Goal: Transaction & Acquisition: Book appointment/travel/reservation

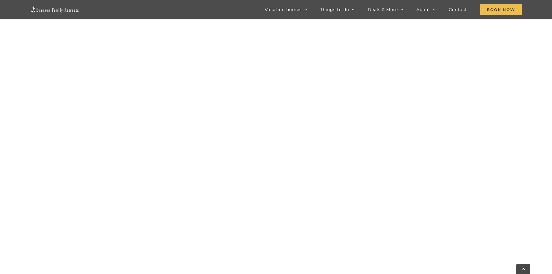
scroll to position [332, 0]
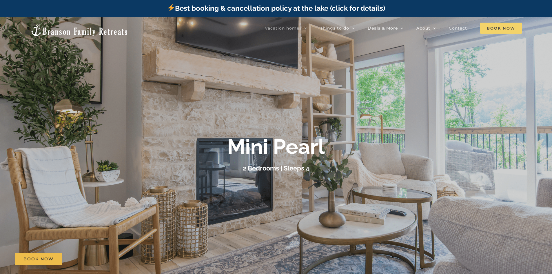
click at [493, 28] on span "Book Now" at bounding box center [501, 28] width 42 height 11
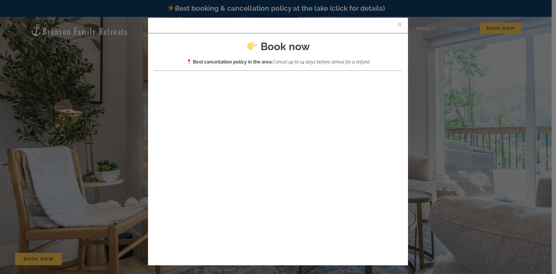
click at [432, 123] on div "× Book now Best cancellation policy in the area : Cancel up to 14 days before a…" at bounding box center [278, 137] width 556 height 274
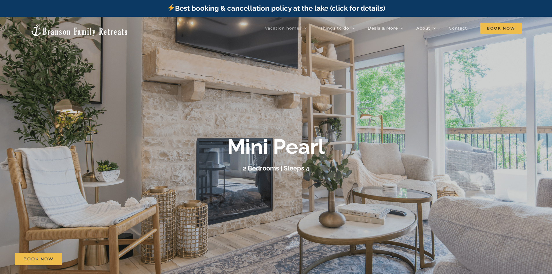
click at [545, 162] on div "Mini Pearl 2 Bedrooms | Sleeps 4" at bounding box center [276, 153] width 552 height 39
click at [494, 28] on span "Book Now" at bounding box center [501, 28] width 42 height 11
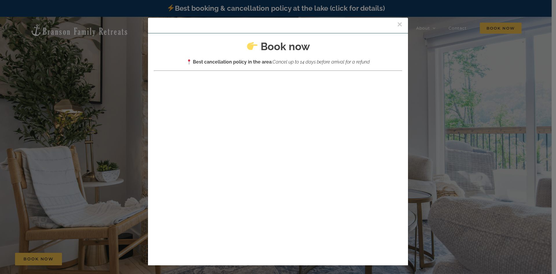
click at [429, 61] on div "× Book now Best cancellation policy in the area : Cancel up to 14 days before a…" at bounding box center [278, 137] width 556 height 274
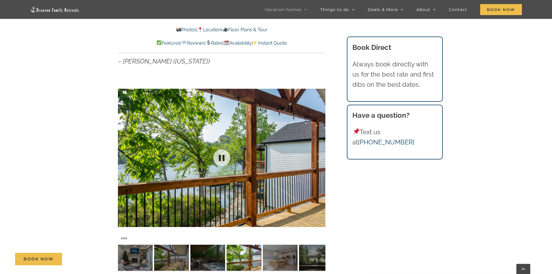
scroll to position [377, 0]
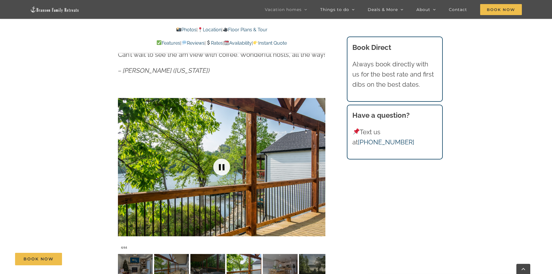
click at [220, 163] on link at bounding box center [221, 166] width 23 height 23
click at [222, 167] on link at bounding box center [221, 166] width 23 height 23
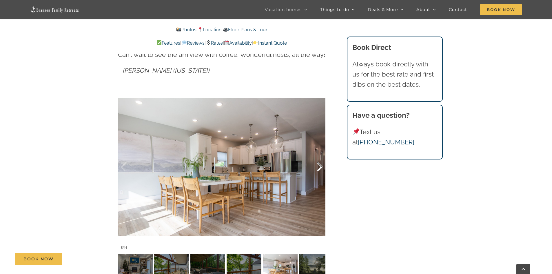
click at [322, 165] on div at bounding box center [313, 167] width 18 height 36
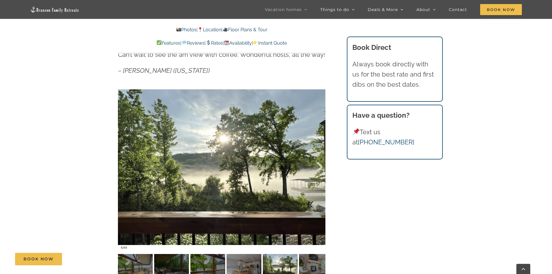
click at [320, 166] on div at bounding box center [313, 167] width 18 height 36
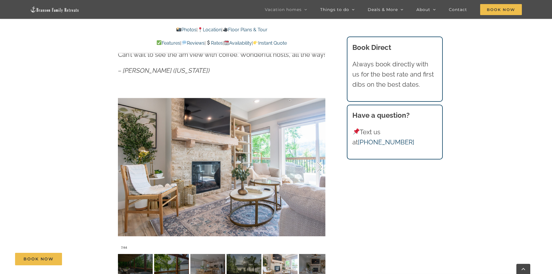
click at [320, 166] on div at bounding box center [313, 167] width 18 height 36
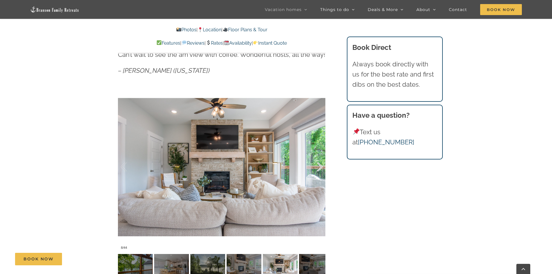
click at [320, 166] on div at bounding box center [313, 167] width 18 height 36
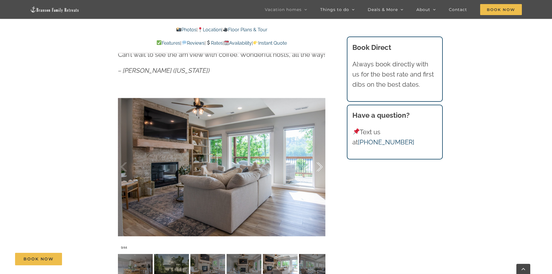
click at [320, 166] on div at bounding box center [313, 167] width 18 height 36
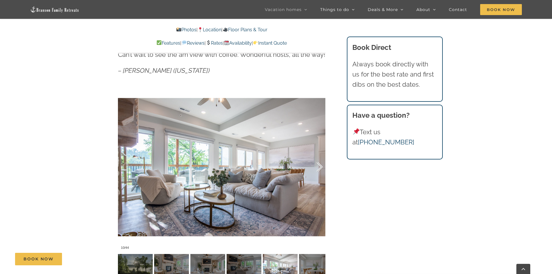
click at [320, 166] on div at bounding box center [313, 167] width 18 height 36
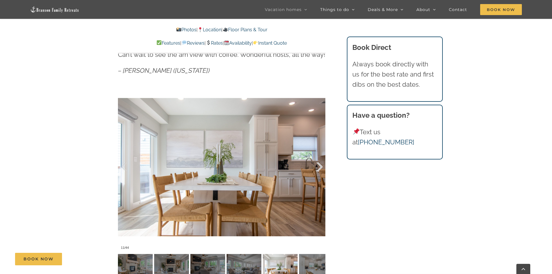
click at [320, 166] on div at bounding box center [313, 167] width 18 height 36
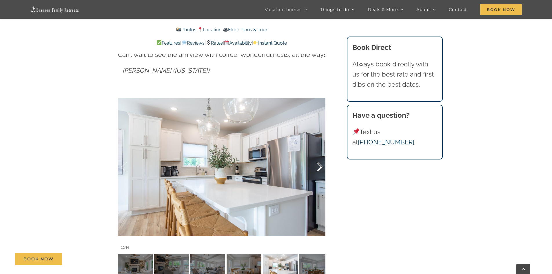
click at [320, 166] on div at bounding box center [313, 167] width 18 height 36
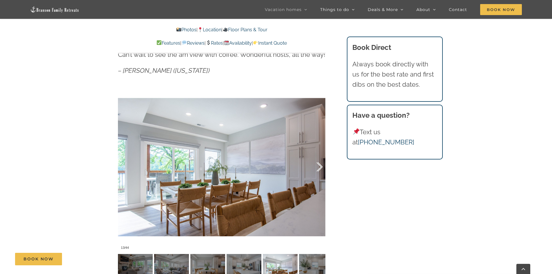
click at [320, 166] on div at bounding box center [313, 167] width 18 height 36
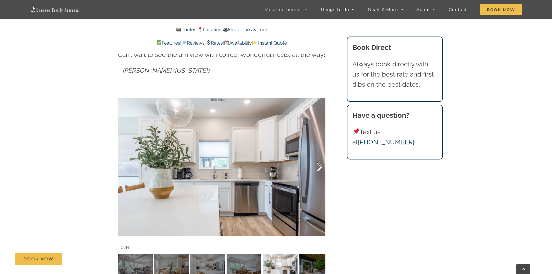
click at [320, 166] on div at bounding box center [313, 167] width 18 height 36
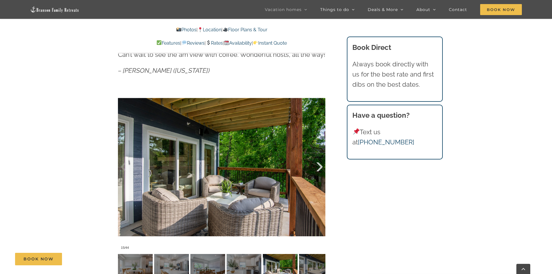
click at [321, 167] on div at bounding box center [313, 167] width 18 height 36
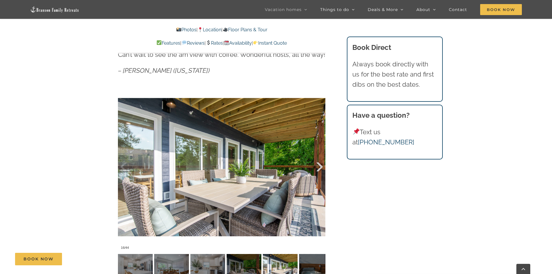
click at [321, 167] on div at bounding box center [313, 167] width 18 height 36
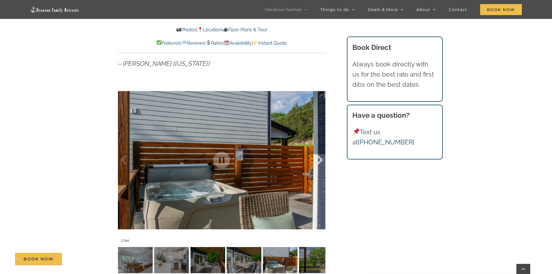
scroll to position [406, 0]
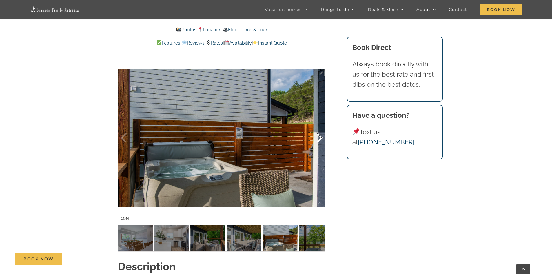
click at [319, 137] on div at bounding box center [313, 138] width 18 height 36
